Goal: Information Seeking & Learning: Compare options

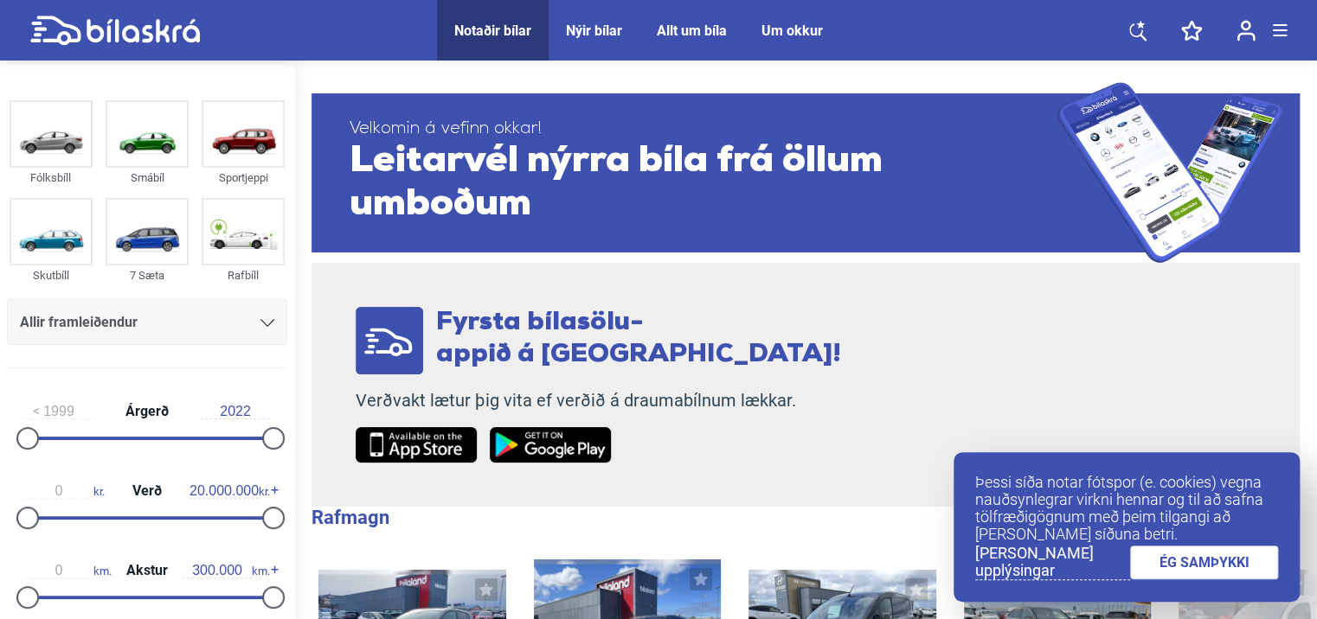
click at [199, 596] on div at bounding box center [147, 597] width 246 height 3
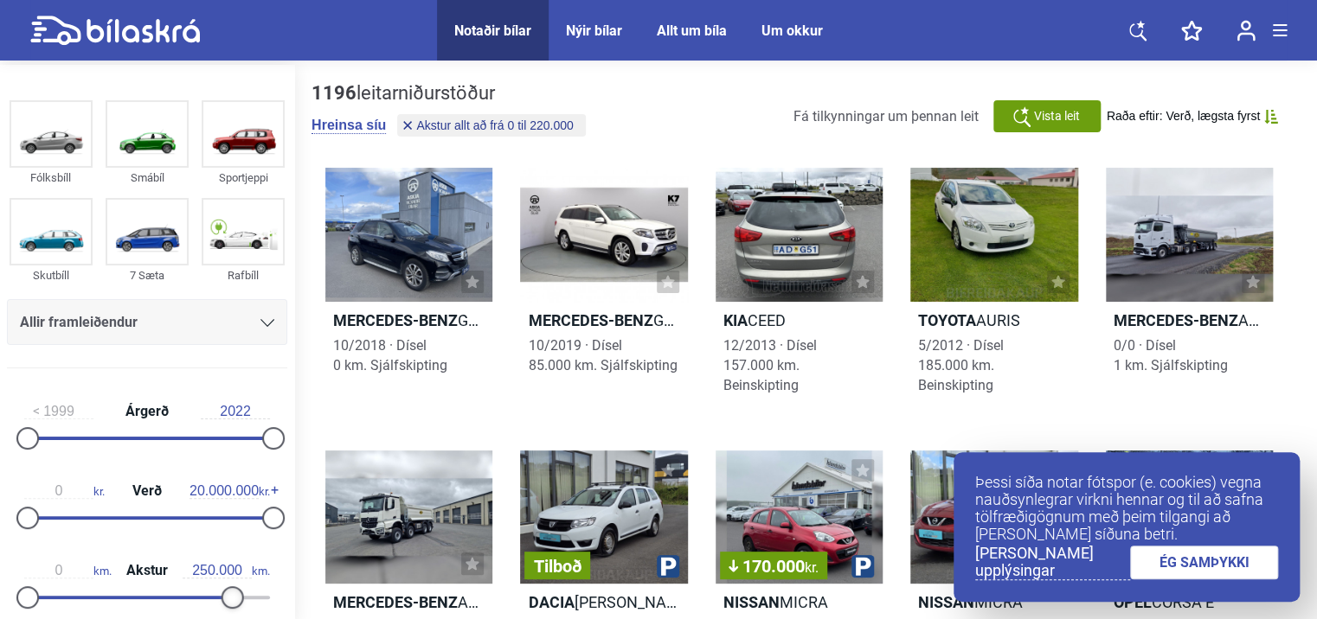
drag, startPoint x: 202, startPoint y: 596, endPoint x: 227, endPoint y: 599, distance: 25.2
click at [227, 599] on div at bounding box center [232, 598] width 22 height 22
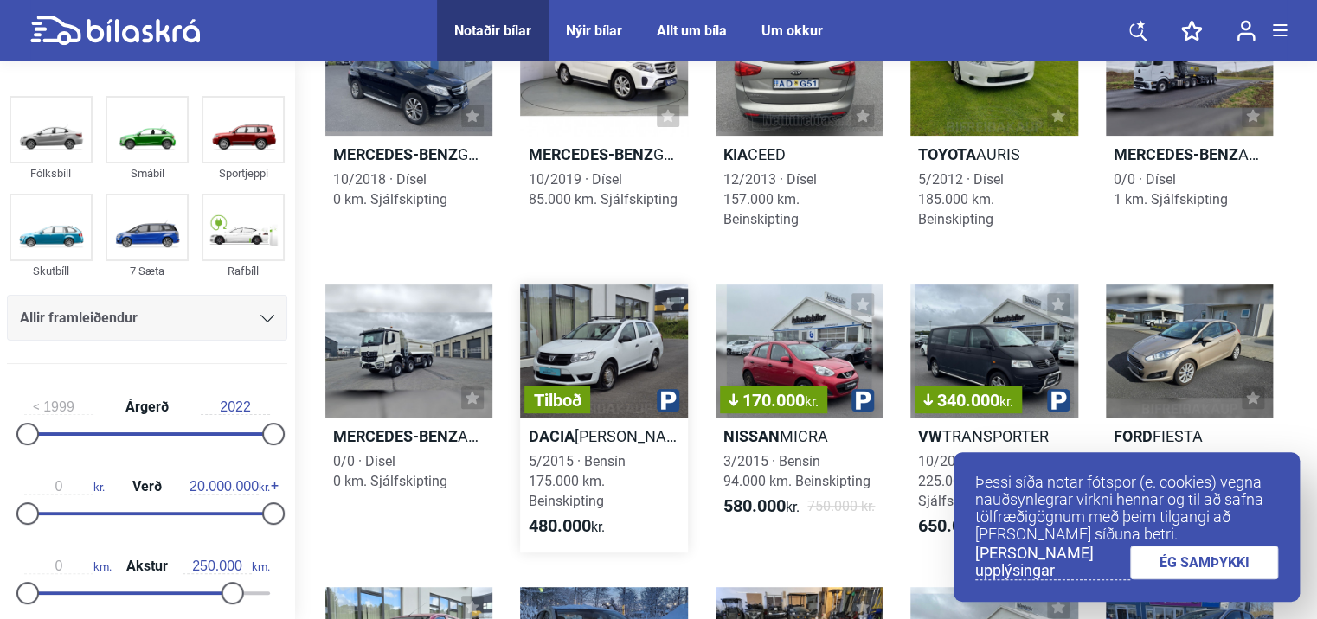
scroll to position [173, 0]
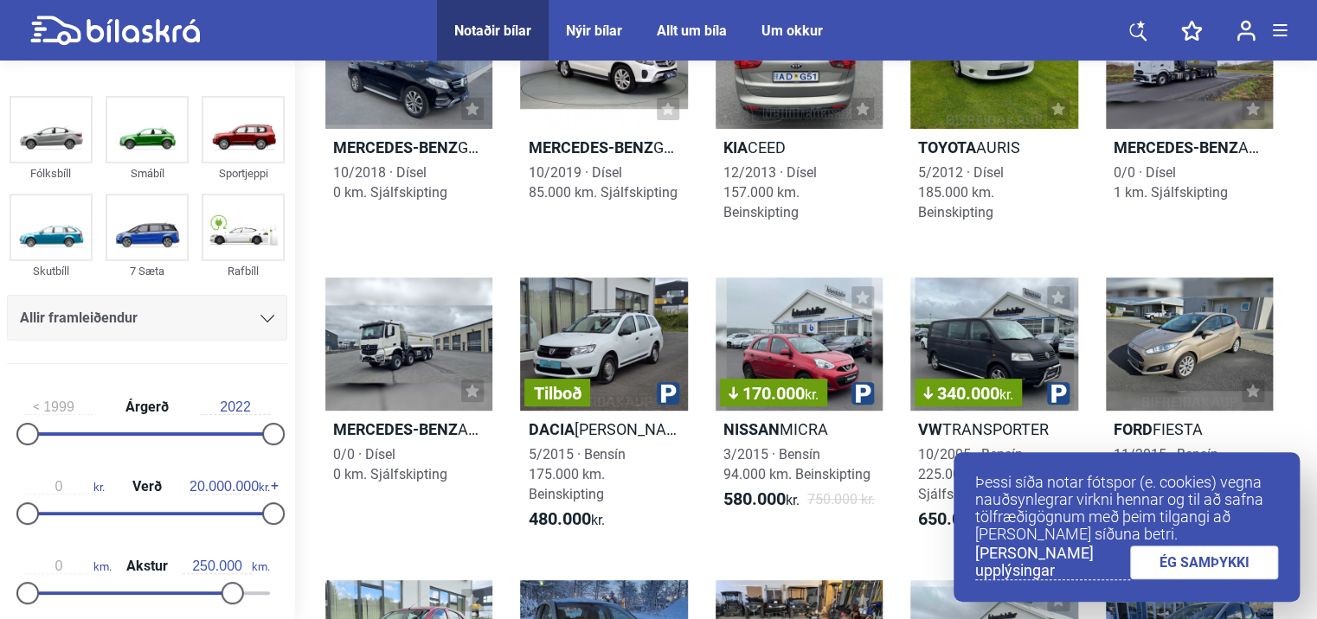
click at [1204, 564] on link "ÉG SAMÞYKKI" at bounding box center [1204, 563] width 149 height 34
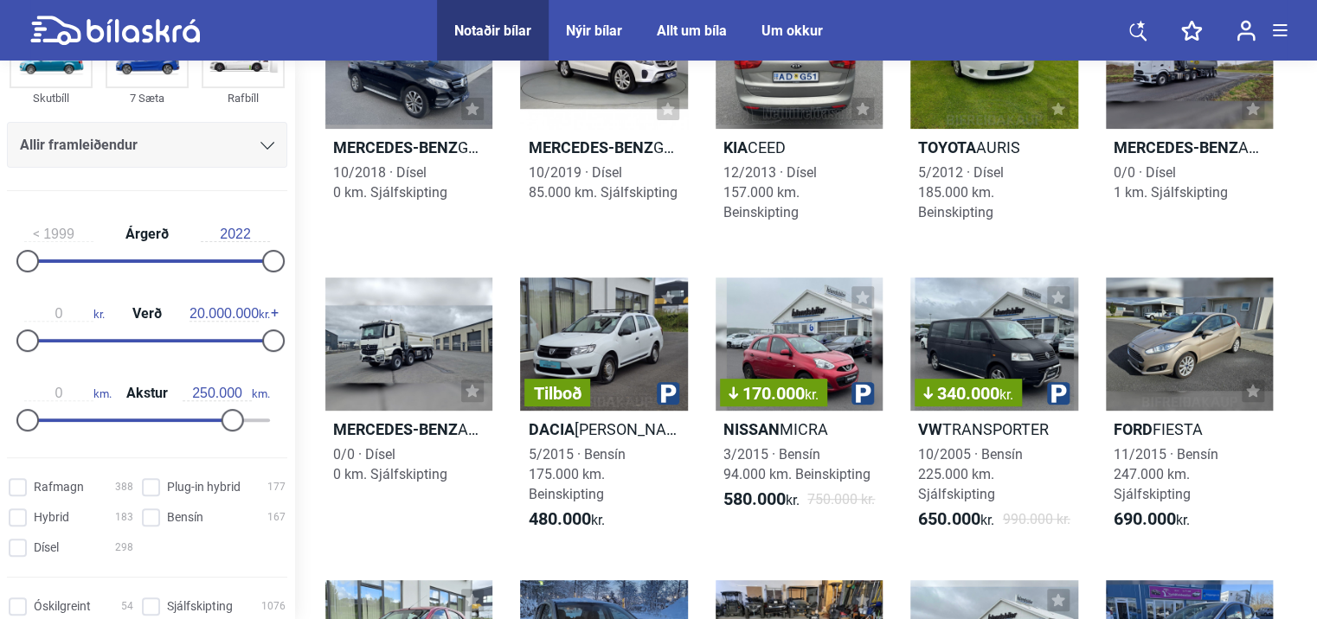
click at [1246, 36] on img at bounding box center [1245, 31] width 19 height 22
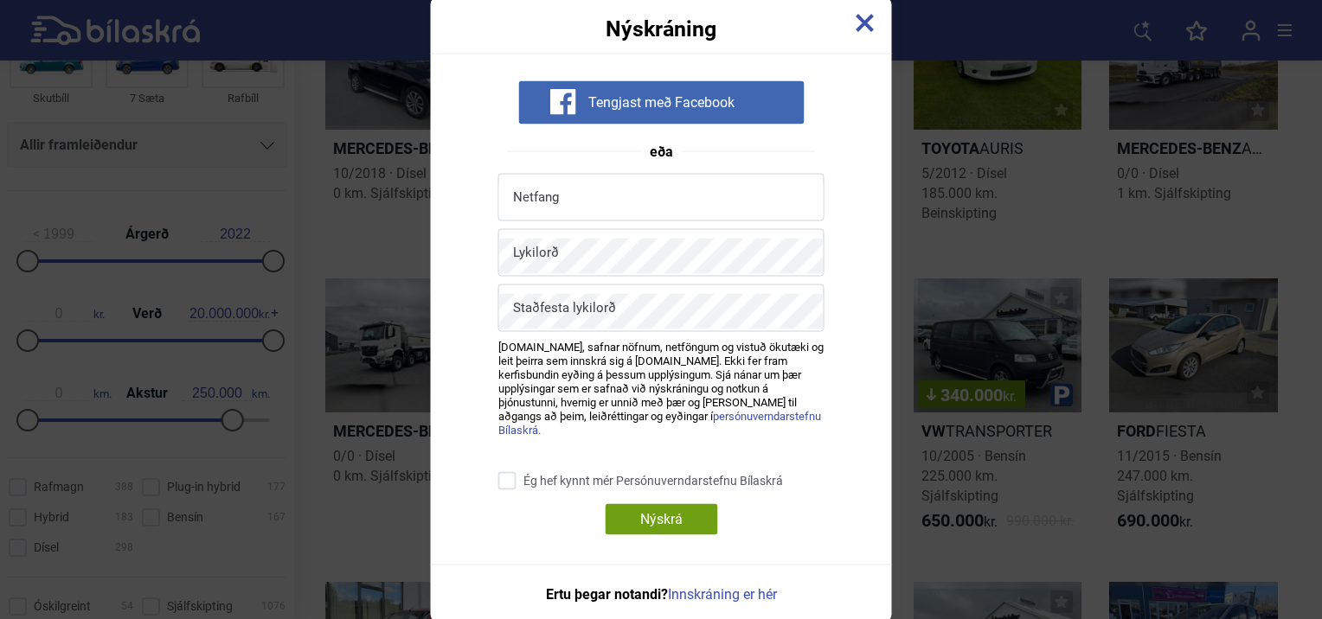
click at [858, 25] on img at bounding box center [865, 23] width 19 height 19
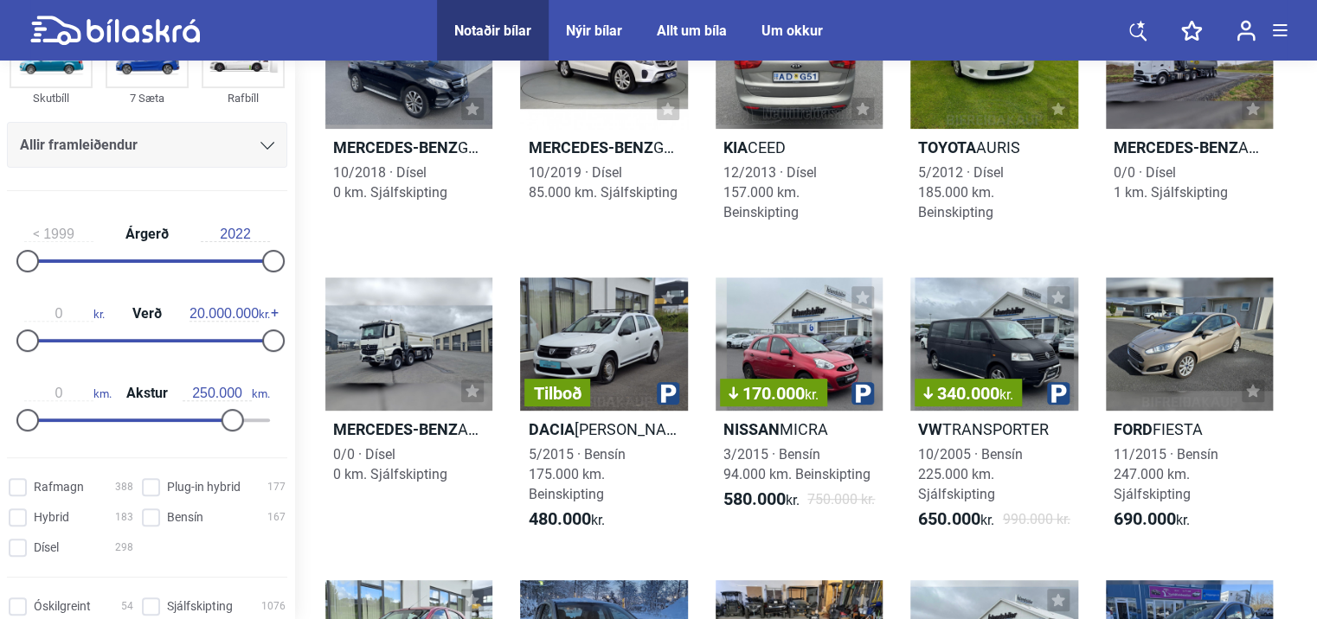
click at [1277, 35] on span at bounding box center [1280, 36] width 14 height 2
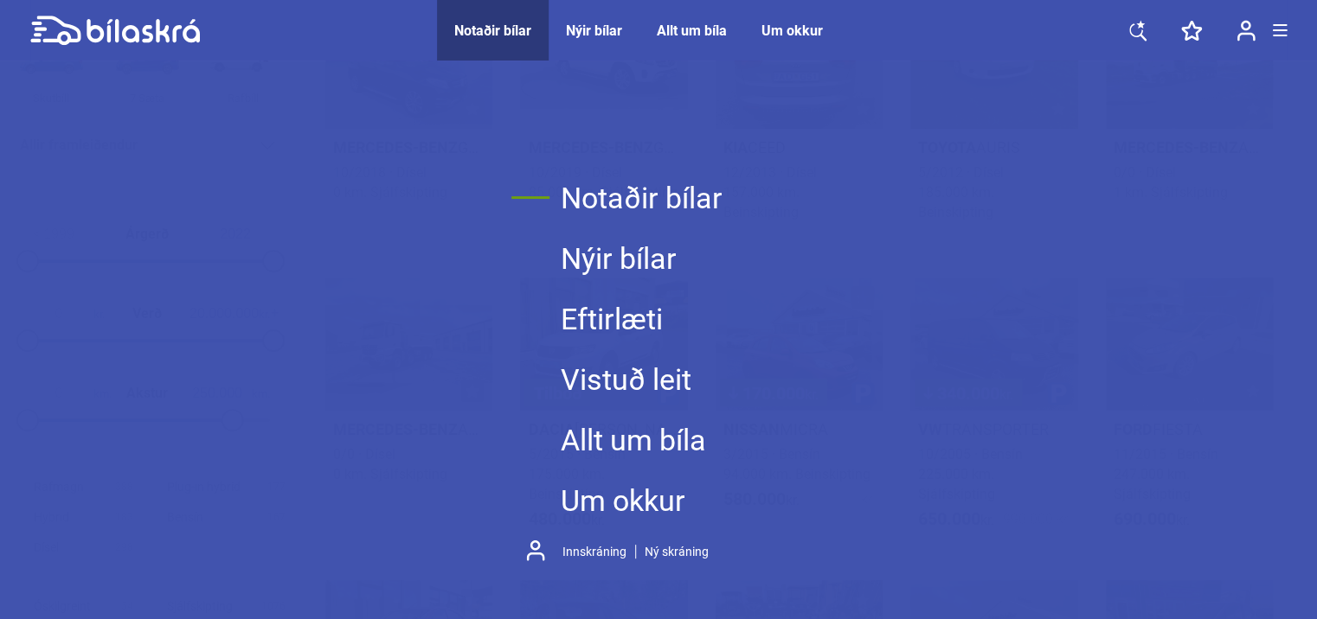
type input "220.000"
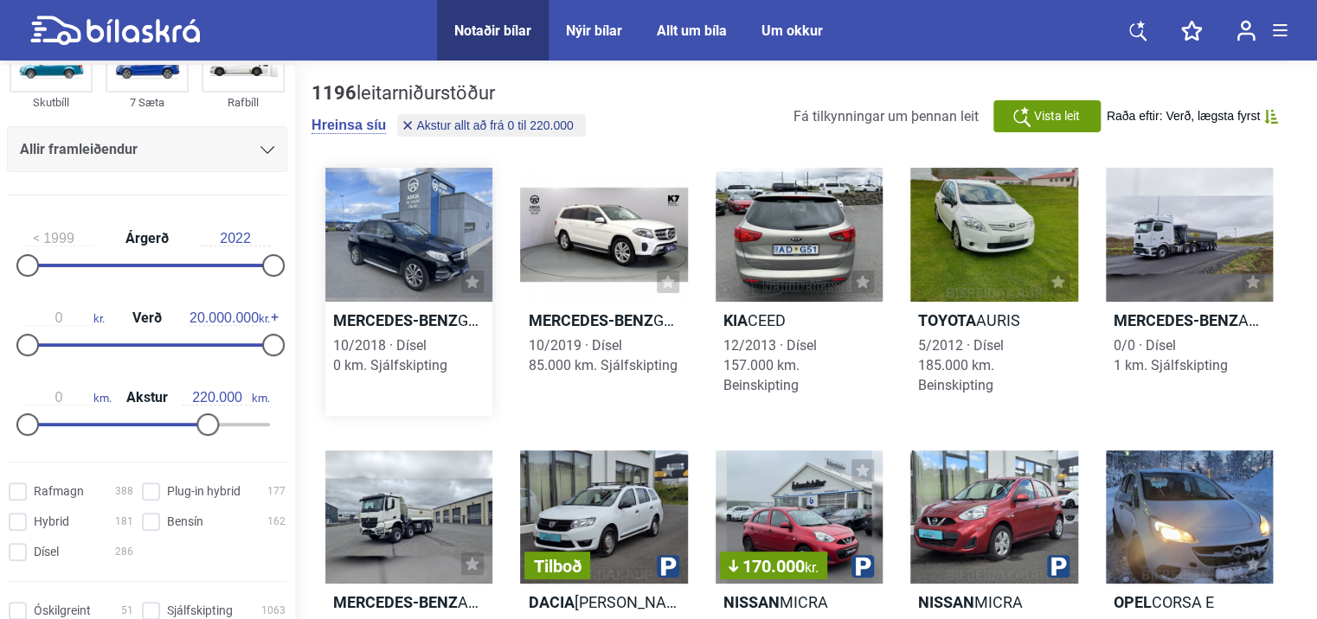
click at [426, 396] on link "Mercedes-Benz GLE 350 D 4MATIC 10/2018 · Dísel 0 km. Sjálfskipting" at bounding box center [408, 292] width 167 height 248
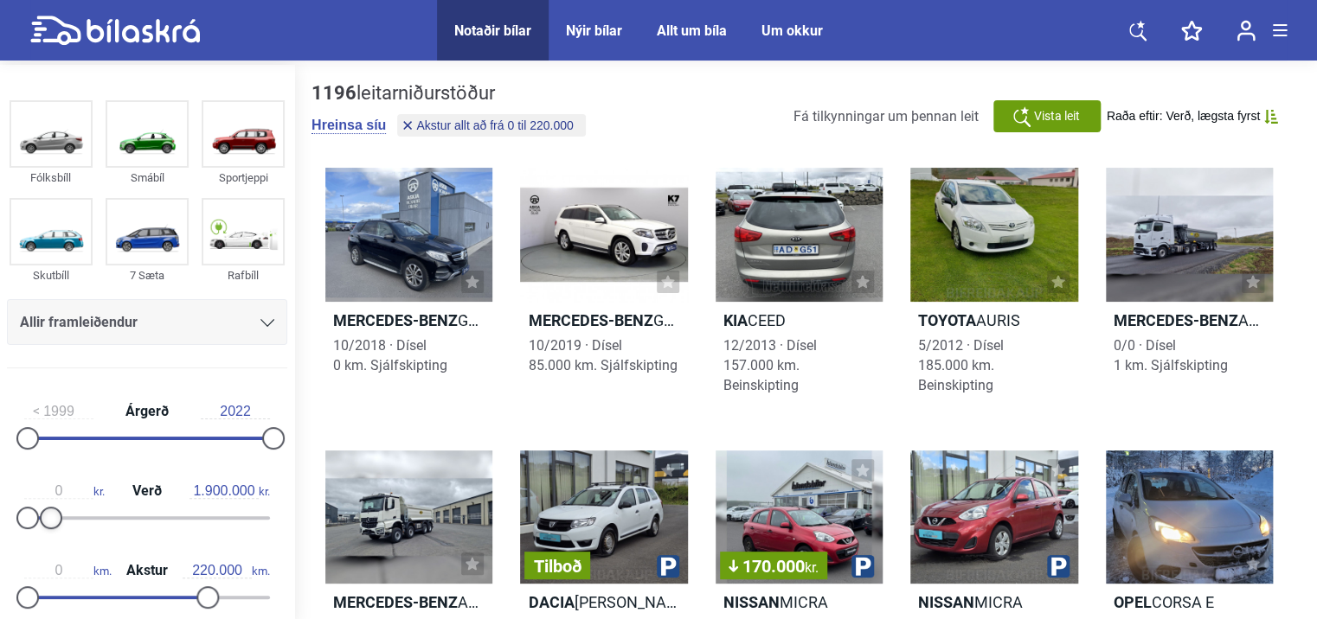
drag, startPoint x: 266, startPoint y: 523, endPoint x: 49, endPoint y: 523, distance: 217.1
click at [49, 523] on div at bounding box center [51, 518] width 22 height 22
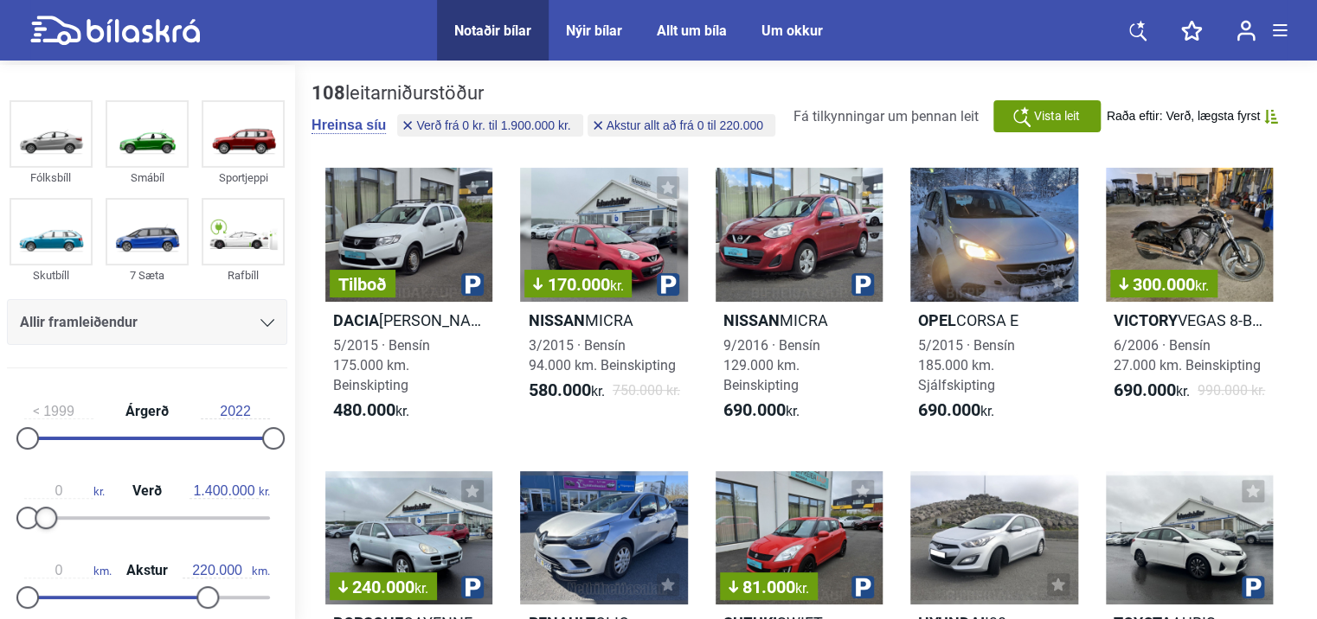
type input "1.300.000"
click at [45, 523] on div at bounding box center [43, 518] width 22 height 22
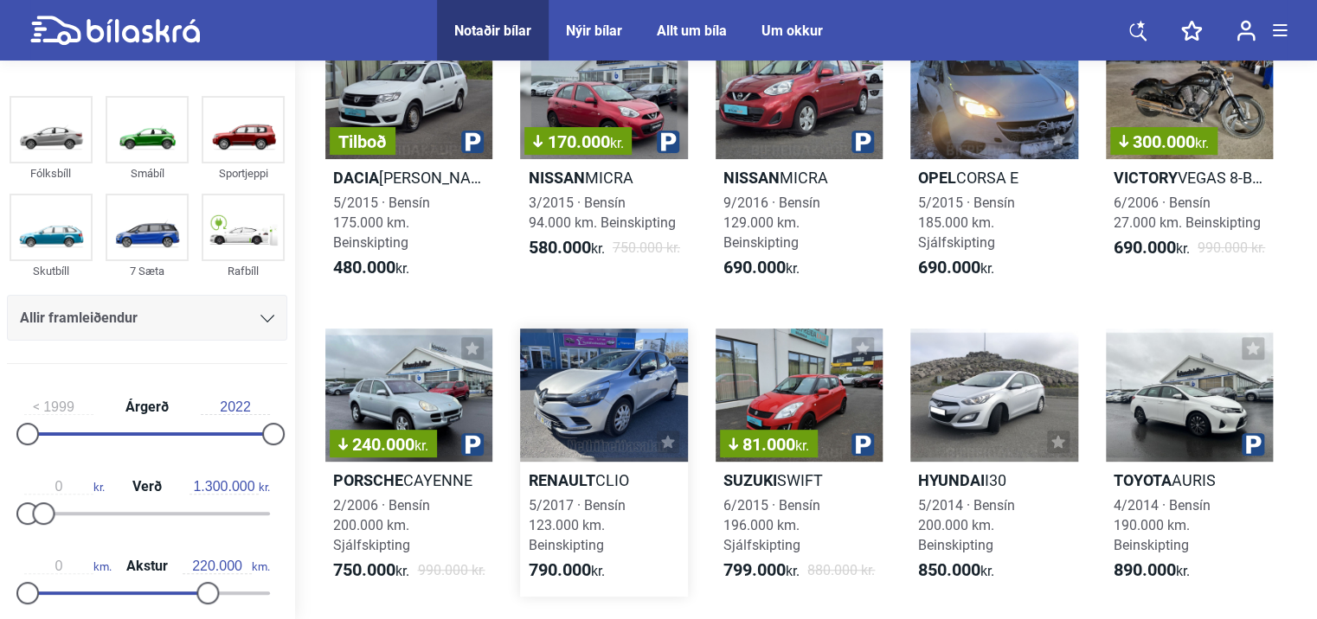
scroll to position [173, 0]
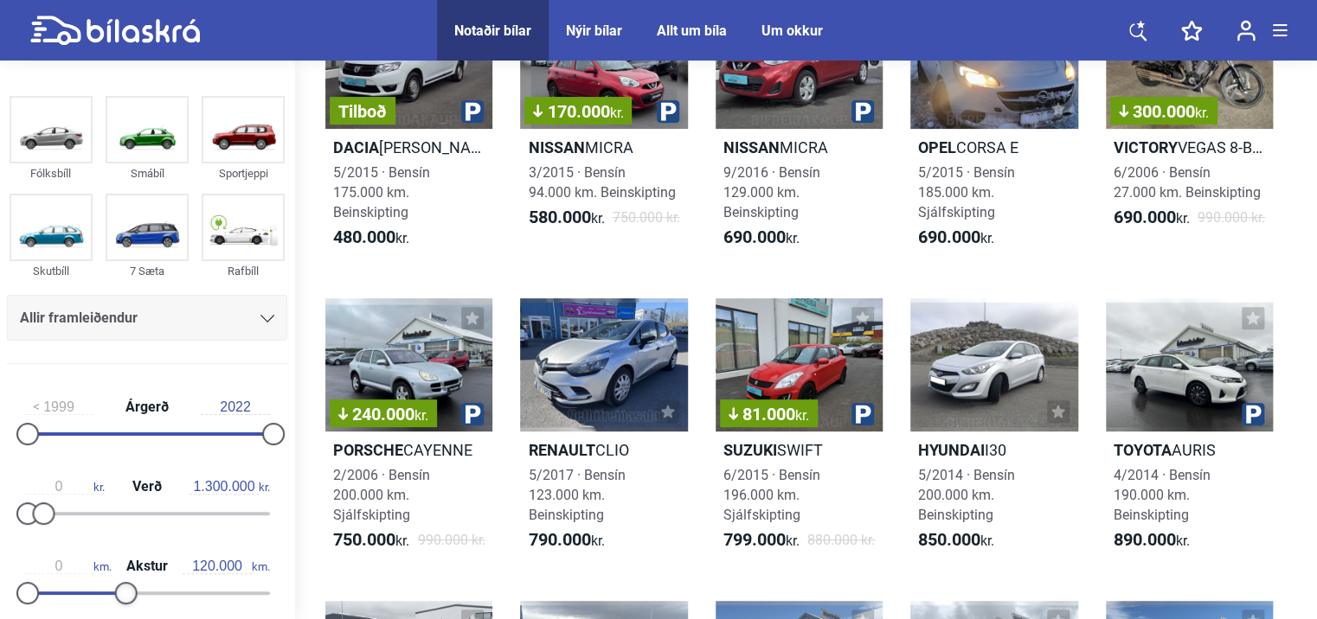
drag, startPoint x: 201, startPoint y: 590, endPoint x: 118, endPoint y: 600, distance: 83.6
click at [118, 600] on div at bounding box center [126, 593] width 22 height 22
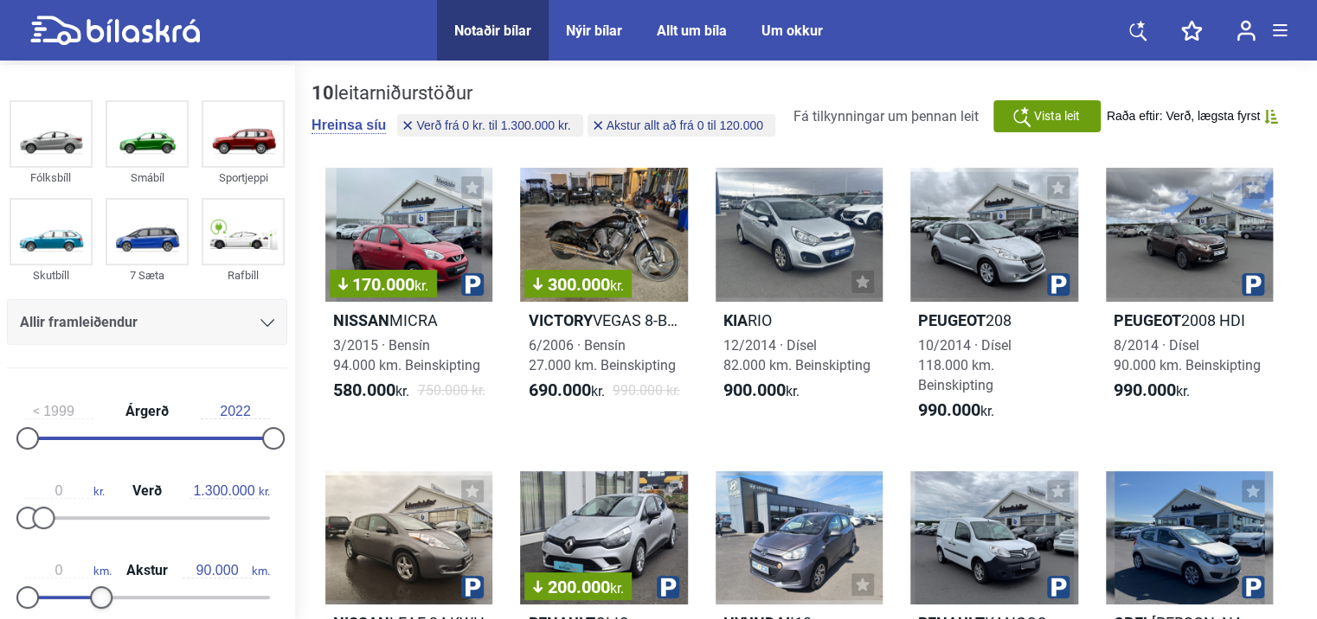
drag, startPoint x: 126, startPoint y: 596, endPoint x: 104, endPoint y: 599, distance: 22.6
click at [104, 599] on div at bounding box center [101, 598] width 22 height 22
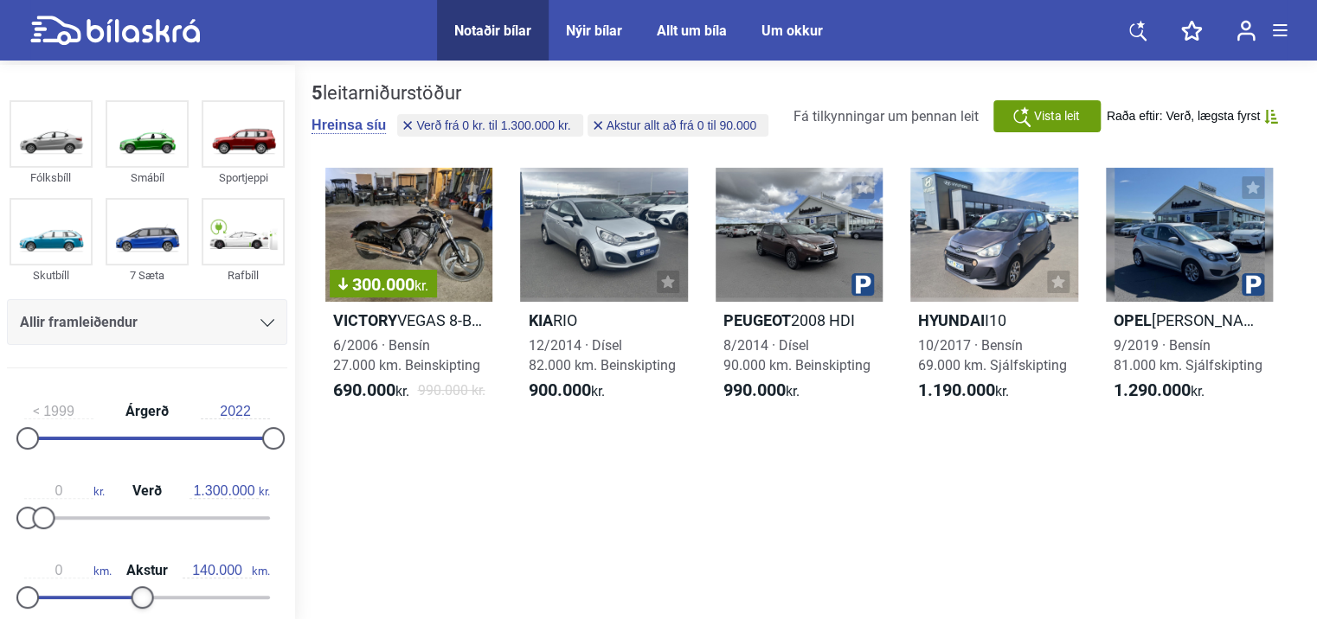
drag, startPoint x: 104, startPoint y: 599, endPoint x: 142, endPoint y: 594, distance: 38.3
click at [142, 594] on div at bounding box center [143, 598] width 22 height 22
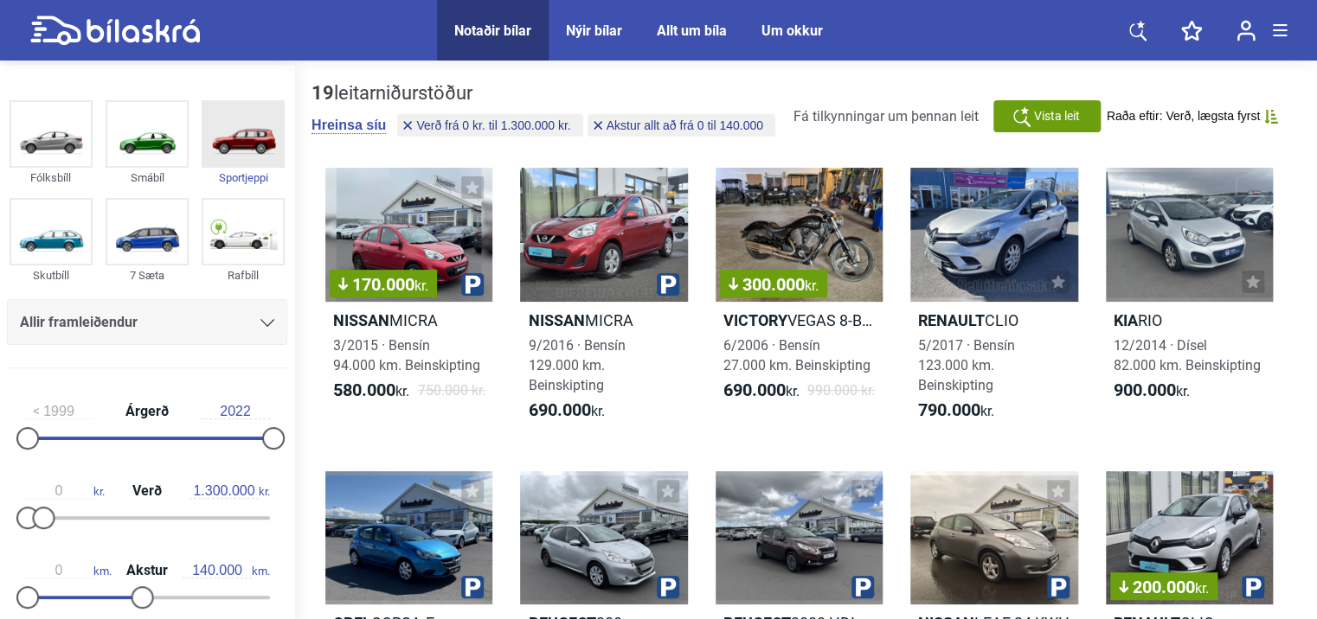
click at [248, 137] on img at bounding box center [243, 134] width 80 height 64
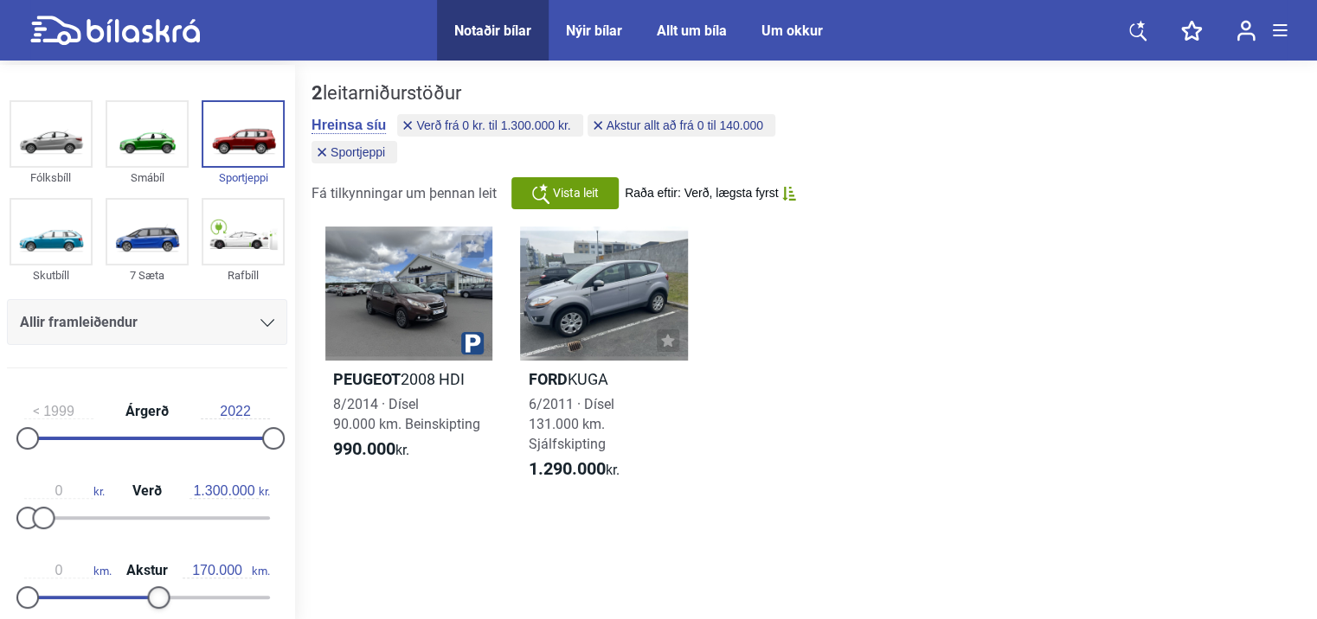
type input "180.000"
drag, startPoint x: 144, startPoint y: 590, endPoint x: 176, endPoint y: 596, distance: 32.6
click at [176, 596] on div at bounding box center [175, 598] width 22 height 22
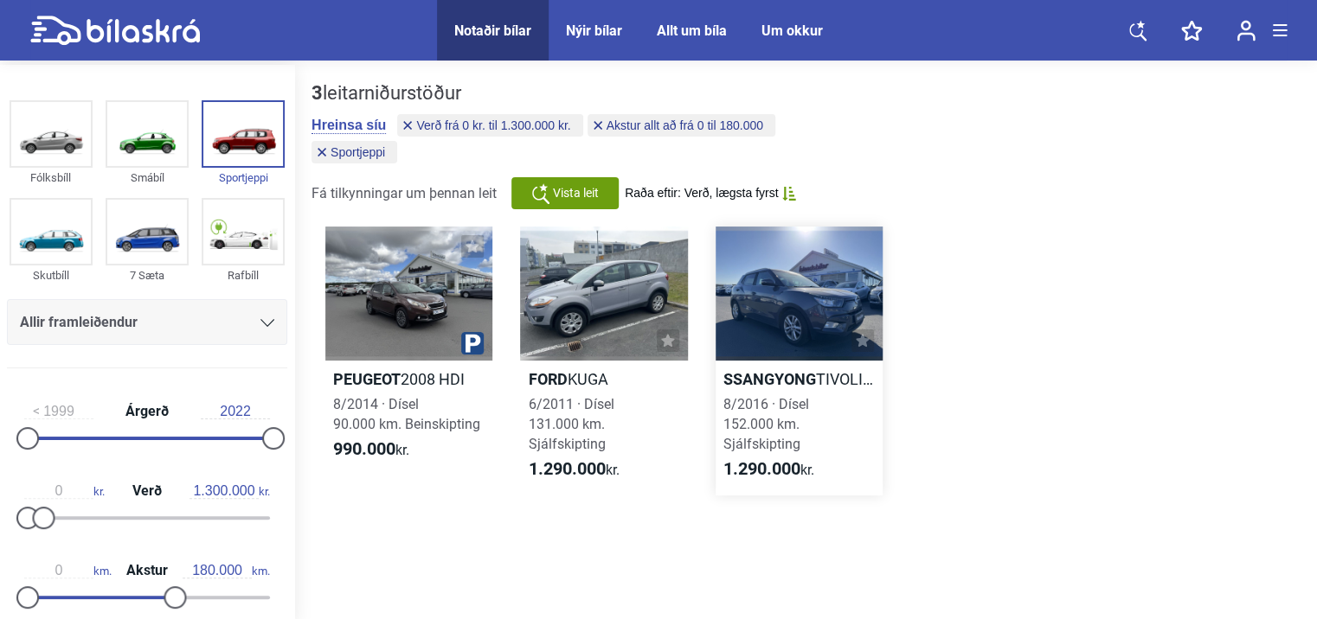
click at [787, 291] on div at bounding box center [798, 294] width 167 height 134
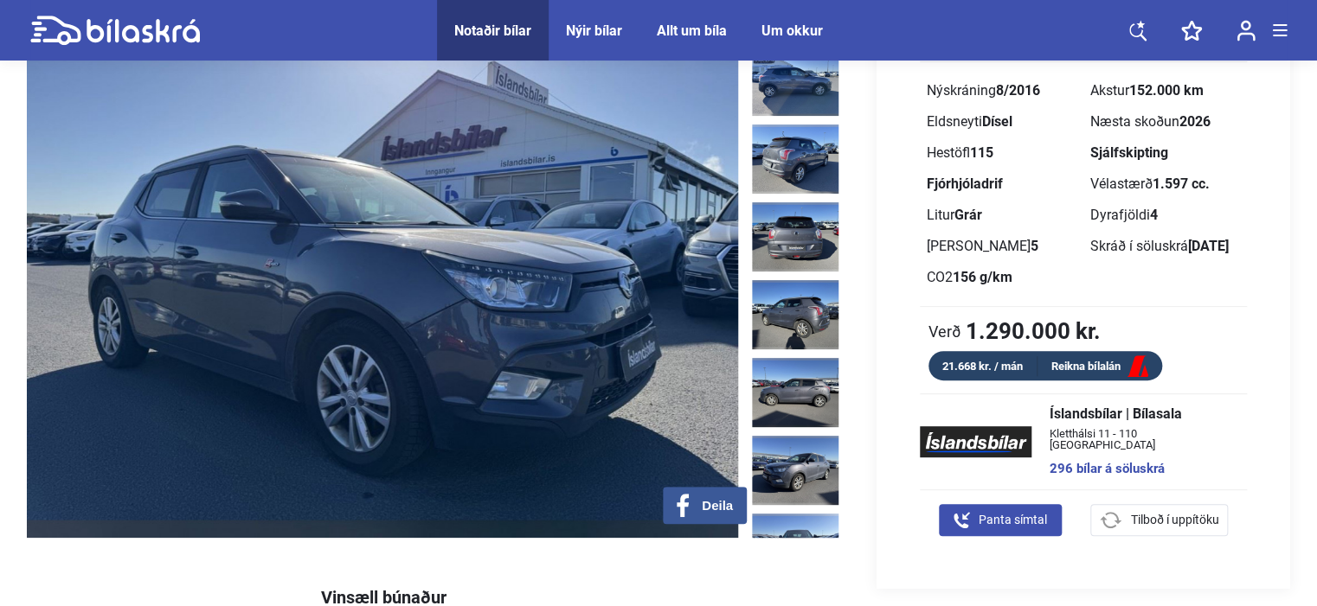
scroll to position [173, 0]
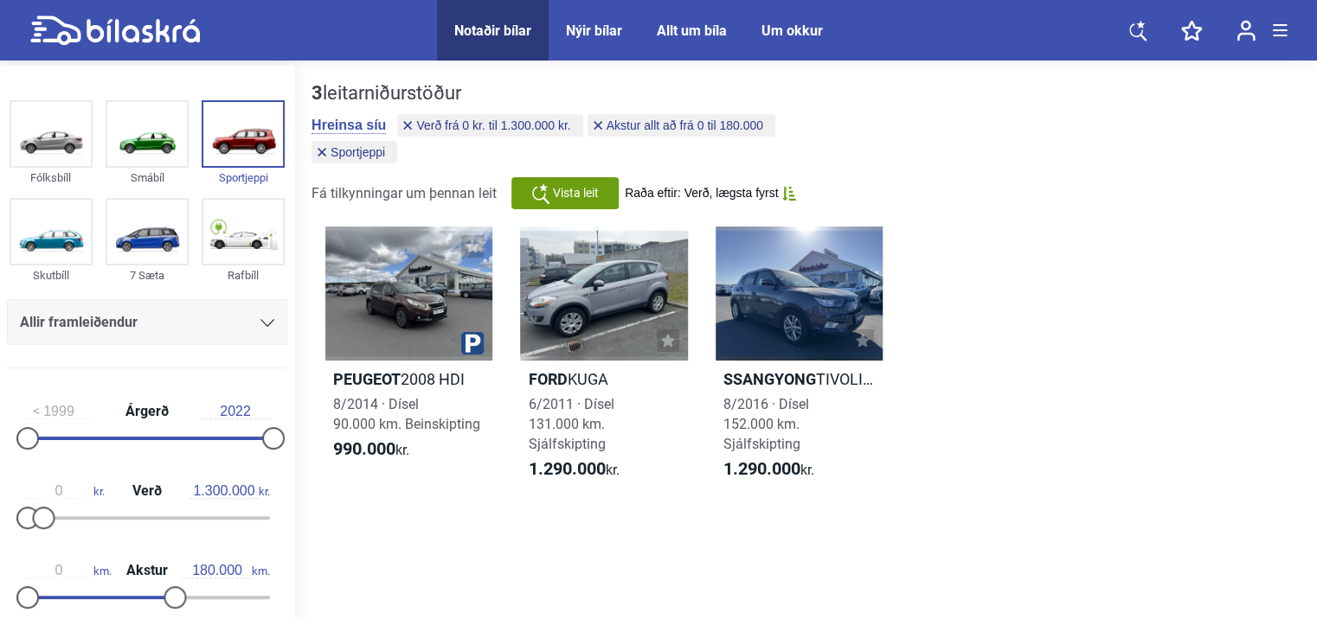
click at [1136, 28] on icon at bounding box center [1137, 31] width 17 height 22
click at [597, 30] on div "Nýir bílar" at bounding box center [594, 30] width 56 height 16
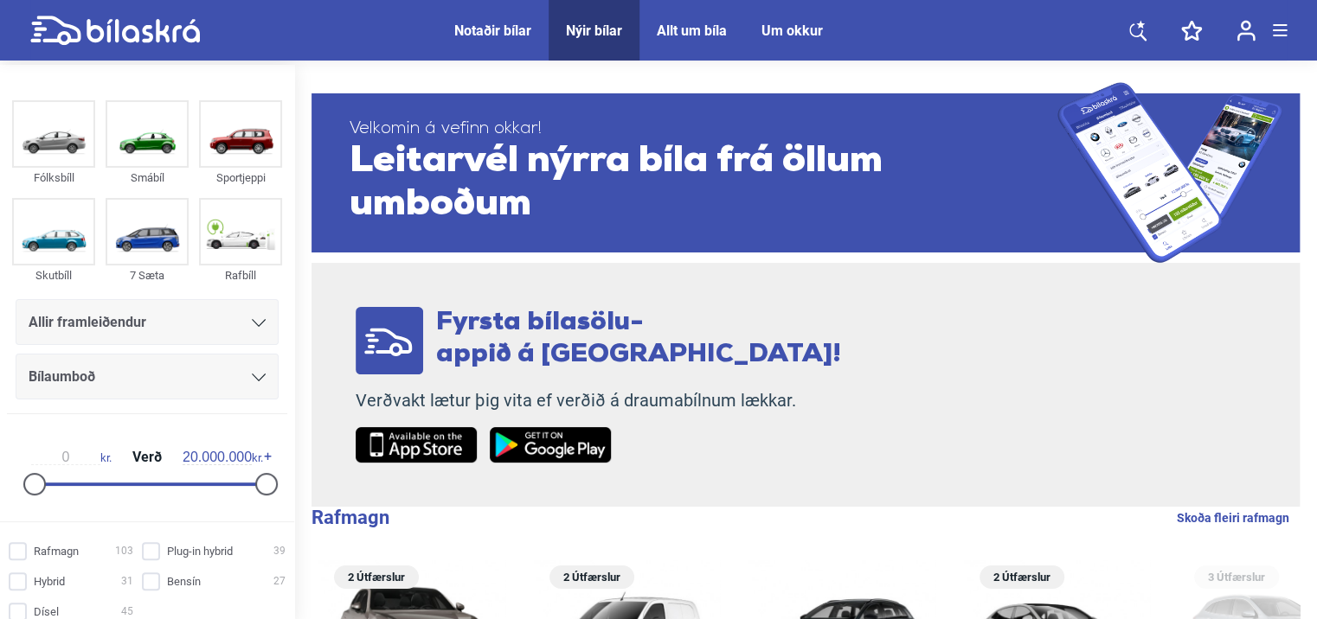
click at [687, 24] on div "Allt um bíla" at bounding box center [692, 30] width 70 height 16
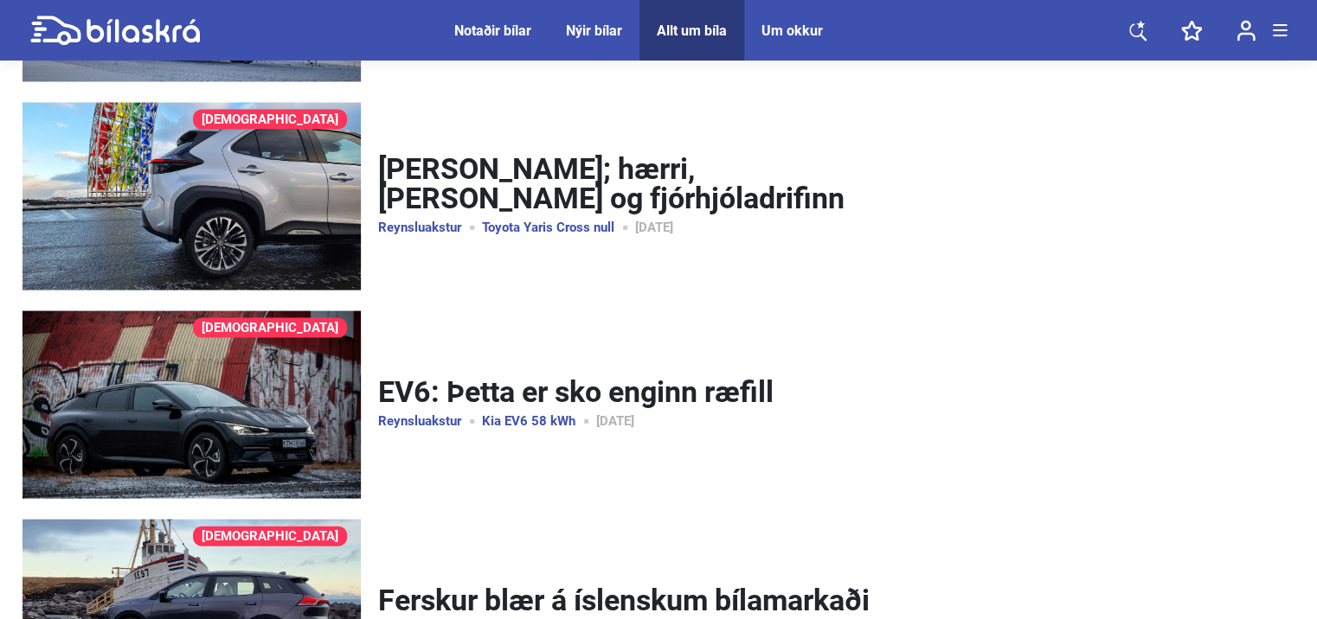
scroll to position [4866, 0]
click at [304, 178] on img at bounding box center [191, 196] width 338 height 188
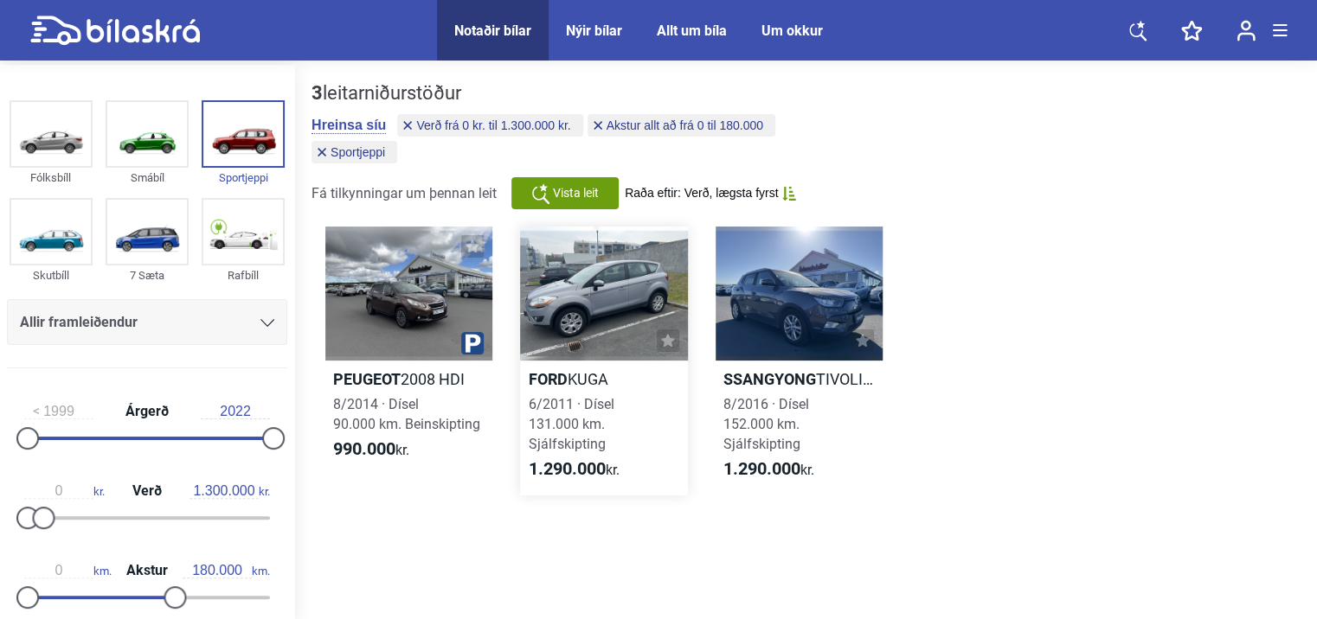
drag, startPoint x: 605, startPoint y: 317, endPoint x: 562, endPoint y: 438, distance: 128.3
click at [562, 438] on span "6/2011 · Dísel 131.000 km. Sjálfskipting" at bounding box center [571, 424] width 86 height 56
type input "140.000"
